Goal: Information Seeking & Learning: Find specific fact

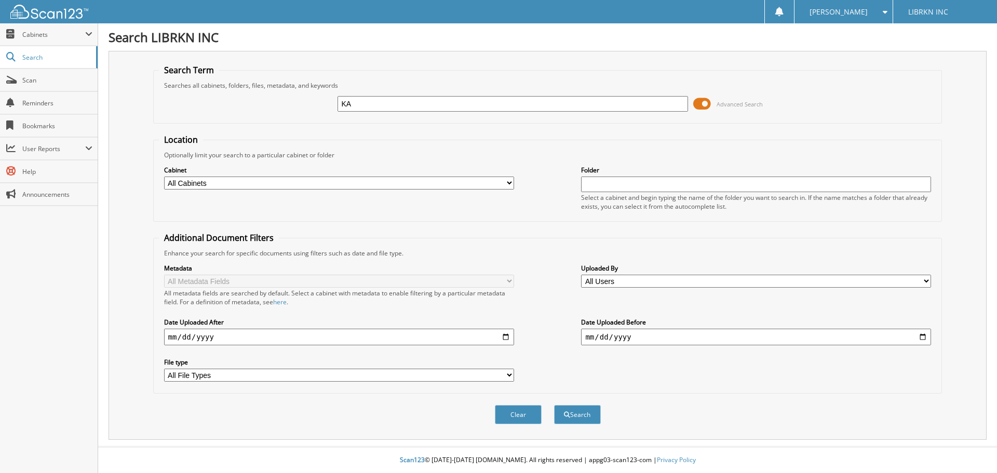
type input "K"
type input "[PERSON_NAME]"
click at [566, 413] on span "submit" at bounding box center [567, 415] width 6 height 6
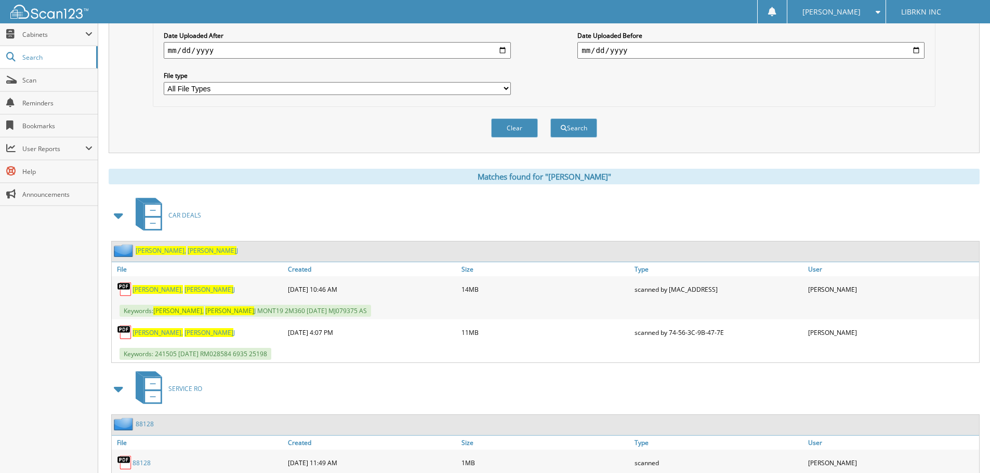
scroll to position [312, 0]
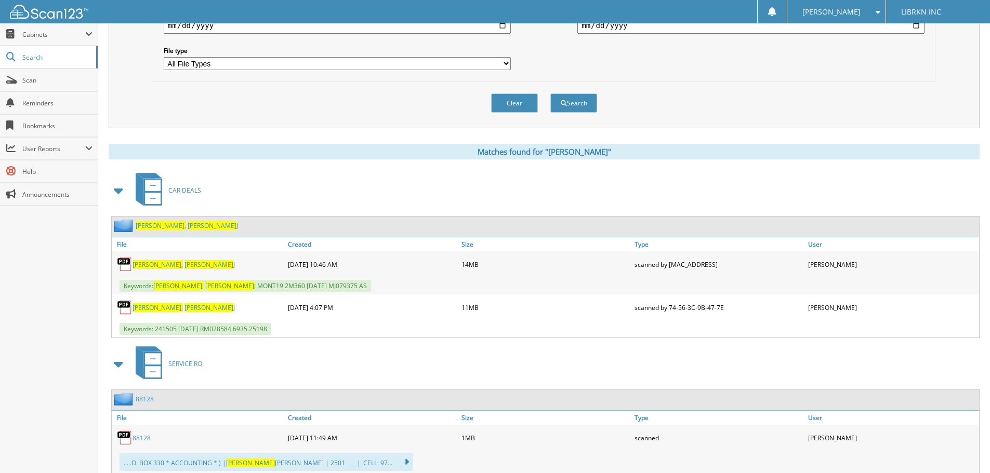
click at [184, 309] on span "[PERSON_NAME]" at bounding box center [208, 307] width 49 height 9
